Goal: Information Seeking & Learning: Find specific fact

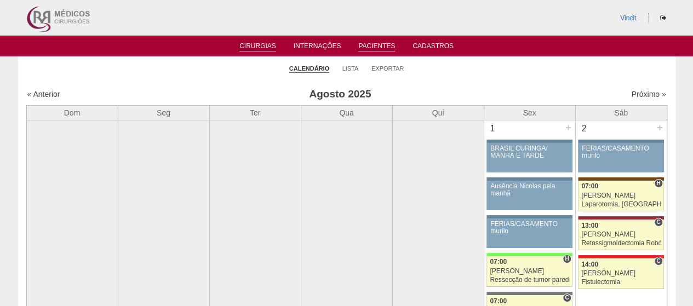
click at [373, 44] on link "Pacientes" at bounding box center [376, 46] width 37 height 9
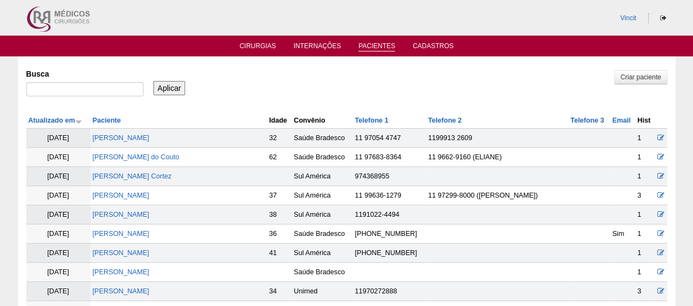
click at [112, 98] on div at bounding box center [84, 92] width 117 height 20
click at [110, 90] on input "Busca" at bounding box center [84, 89] width 117 height 14
paste input "VANESSA GRANADEIRO MARTINS DINIZ"
type input "VANESSA GRANADEIRO MARTINS DINIZ"
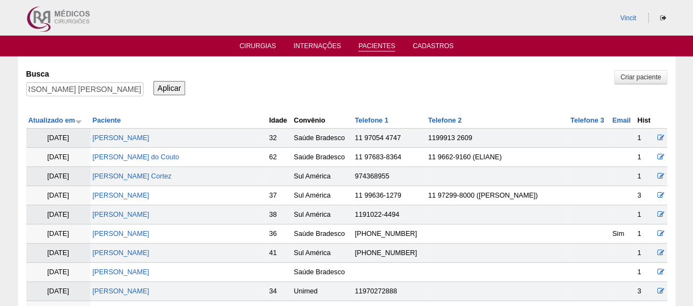
scroll to position [0, 0]
click at [168, 88] on input "Aplicar" at bounding box center [169, 88] width 32 height 14
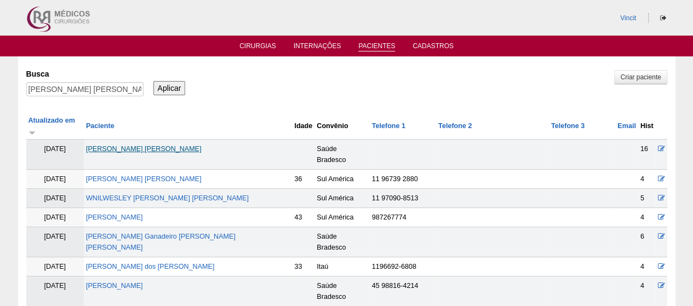
click at [122, 145] on link "[PERSON_NAME]" at bounding box center [144, 149] width 116 height 8
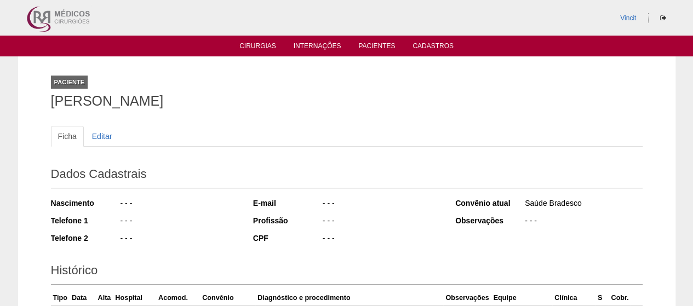
drag, startPoint x: 270, startPoint y: 102, endPoint x: 38, endPoint y: 102, distance: 232.7
click at [38, 102] on div "Paciente Vanessa granadeiro Martins Diniz Ficha Editar Dados Cadastrais Nascime…" at bounding box center [346, 266] width 657 height 421
copy h1 "[PERSON_NAME]"
click at [378, 49] on link "Pacientes" at bounding box center [376, 46] width 37 height 9
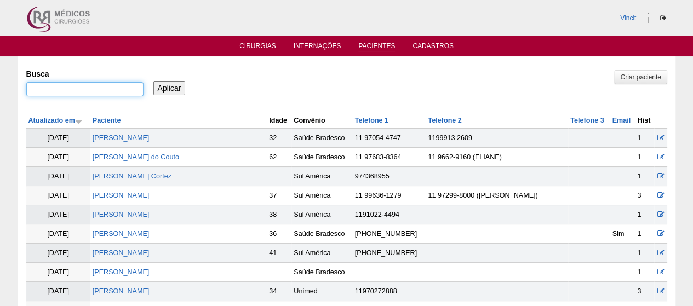
click at [126, 93] on input "Busca" at bounding box center [84, 89] width 117 height 14
paste input "[PERSON_NAME] [PERSON_NAME]"
type input "[PERSON_NAME] [PERSON_NAME]"
click at [164, 88] on input "Aplicar" at bounding box center [169, 88] width 32 height 14
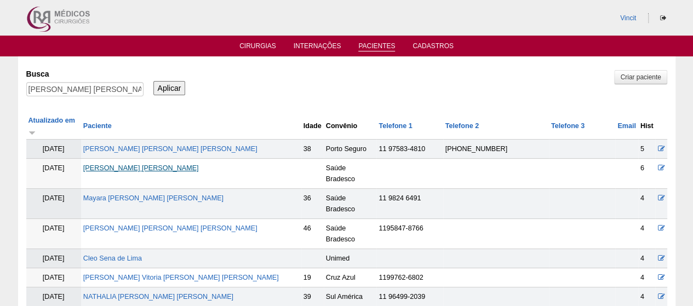
click at [142, 164] on link "[PERSON_NAME] [PERSON_NAME]" at bounding box center [141, 168] width 116 height 8
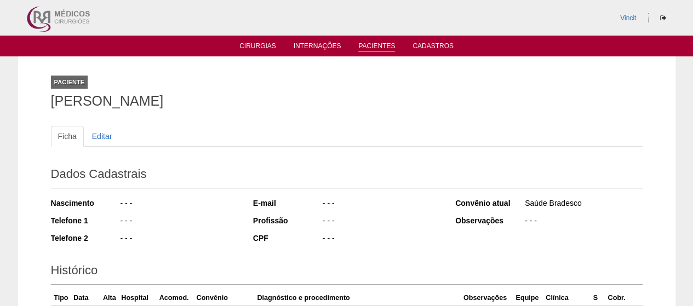
click at [370, 42] on li "Pacientes" at bounding box center [376, 45] width 52 height 9
click at [376, 48] on link "Pacientes" at bounding box center [376, 46] width 37 height 9
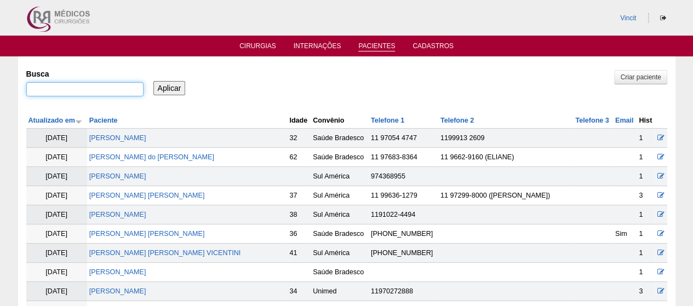
click at [106, 93] on input "Busca" at bounding box center [84, 89] width 117 height 14
type input "[PERSON_NAME]"
click at [153, 81] on input "Aplicar" at bounding box center [169, 88] width 32 height 14
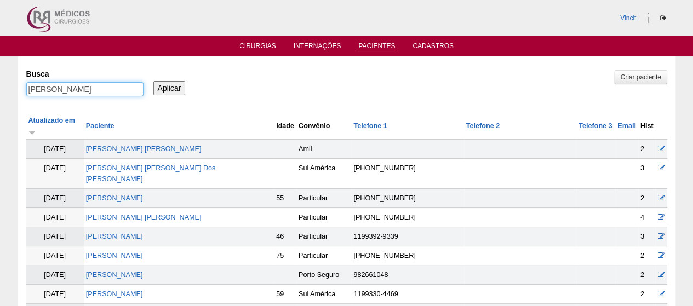
click at [53, 89] on input "alfredp antonio" at bounding box center [84, 89] width 117 height 14
type input "[PERSON_NAME] [PERSON_NAME]"
click at [153, 81] on input "Aplicar" at bounding box center [169, 88] width 32 height 14
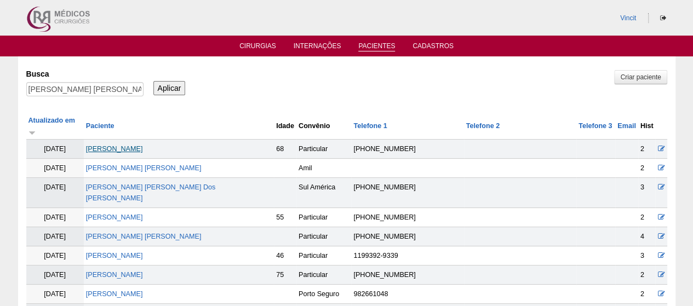
click at [143, 145] on link "[PERSON_NAME]" at bounding box center [114, 149] width 57 height 8
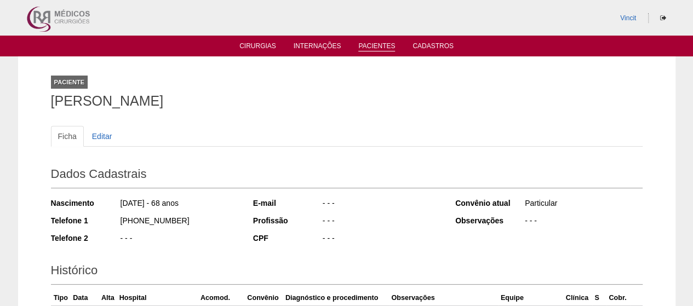
click at [389, 53] on ul "Cirurgias Internações Pacientes Cadastros" at bounding box center [346, 46] width 693 height 21
click at [389, 47] on link "Pacientes" at bounding box center [376, 46] width 37 height 9
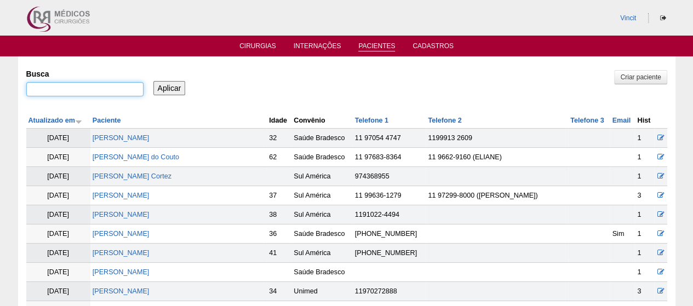
click at [109, 85] on input "Busca" at bounding box center [84, 89] width 117 height 14
paste input "[PERSON_NAME]"
type input "[PERSON_NAME]"
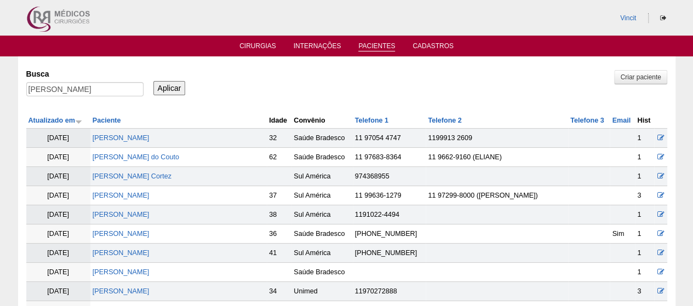
click at [163, 84] on input "Aplicar" at bounding box center [169, 88] width 32 height 14
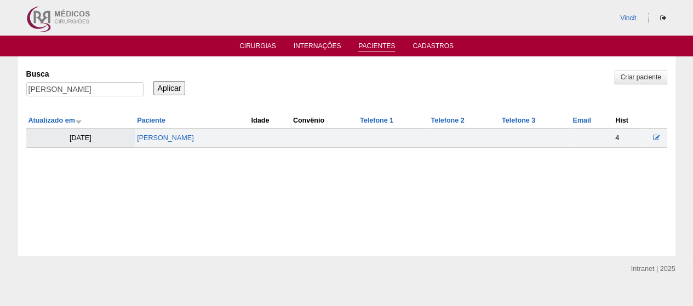
click at [198, 143] on td "[PERSON_NAME]" at bounding box center [192, 138] width 114 height 19
click at [194, 136] on link "[PERSON_NAME]" at bounding box center [165, 138] width 57 height 8
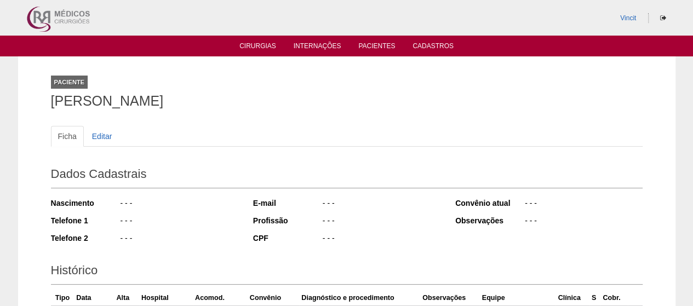
scroll to position [122, 0]
